Goal: Navigation & Orientation: Find specific page/section

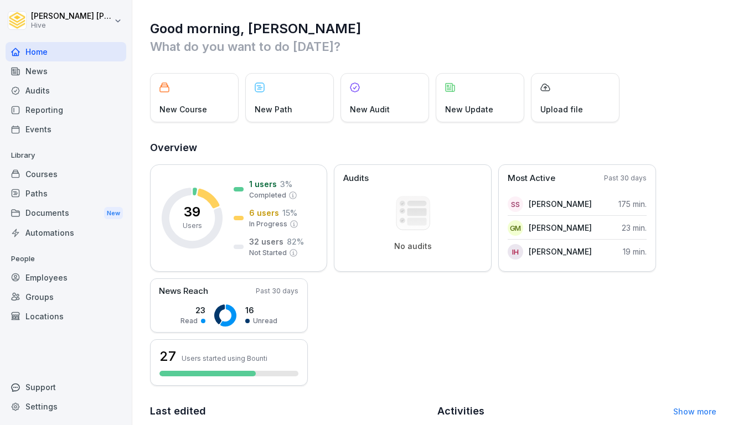
click at [45, 174] on div "Courses" at bounding box center [66, 173] width 121 height 19
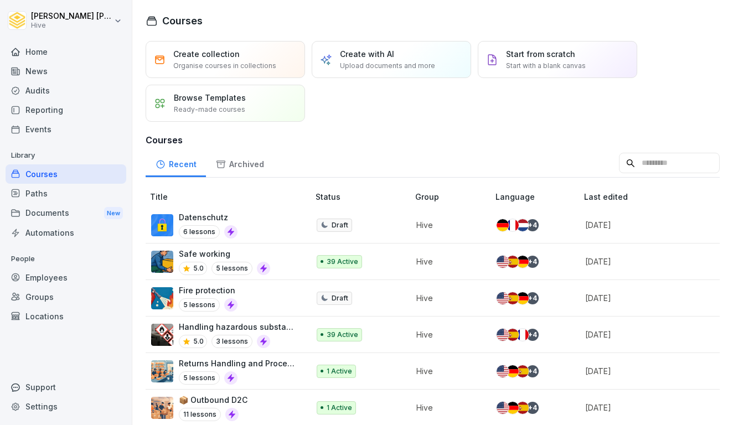
click at [56, 191] on div "Paths" at bounding box center [66, 193] width 121 height 19
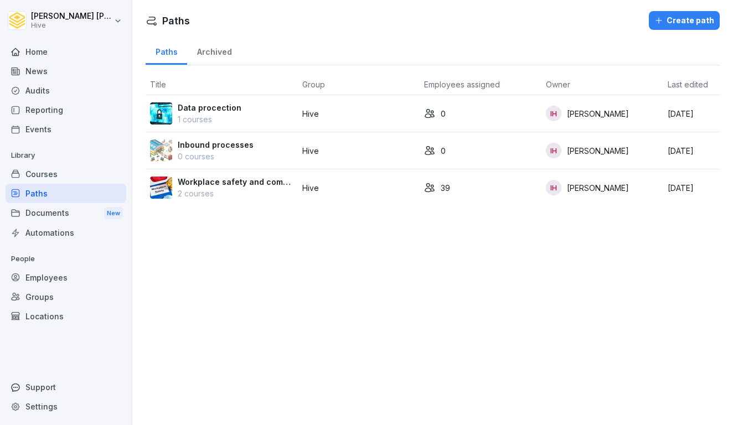
click at [224, 195] on p "2 courses" at bounding box center [236, 194] width 116 height 12
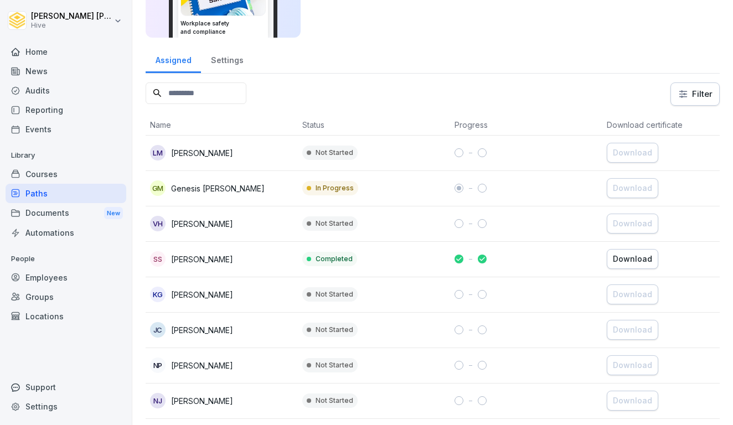
scroll to position [98, 0]
